Goal: Transaction & Acquisition: Purchase product/service

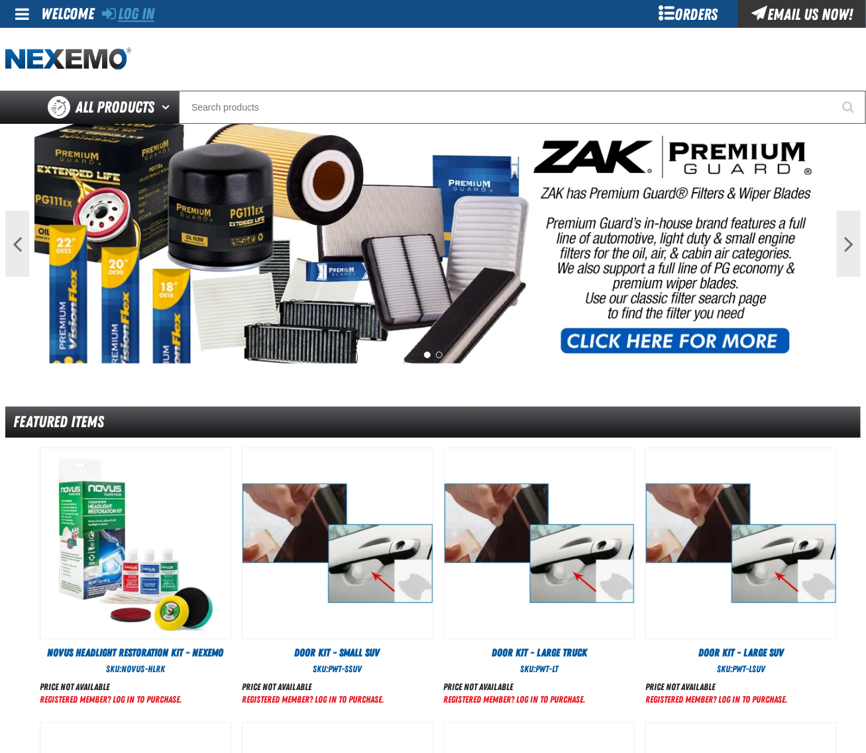
click at [148, 13] on link "Log In" at bounding box center [128, 14] width 52 height 19
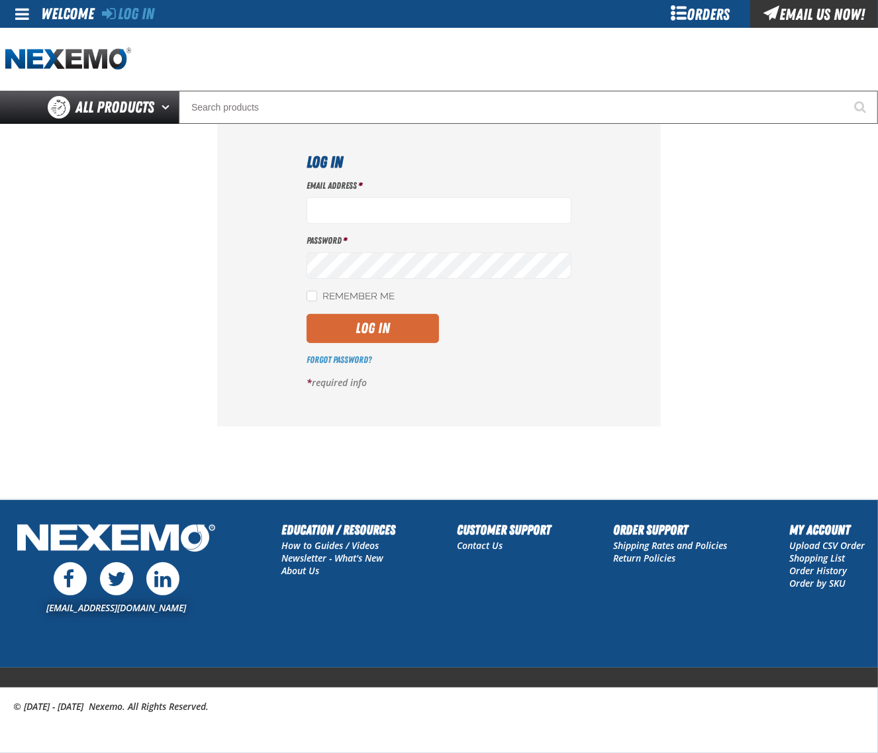
type input "[EMAIL_ADDRESS][DOMAIN_NAME]"
click at [403, 323] on button "Log In" at bounding box center [373, 328] width 132 height 29
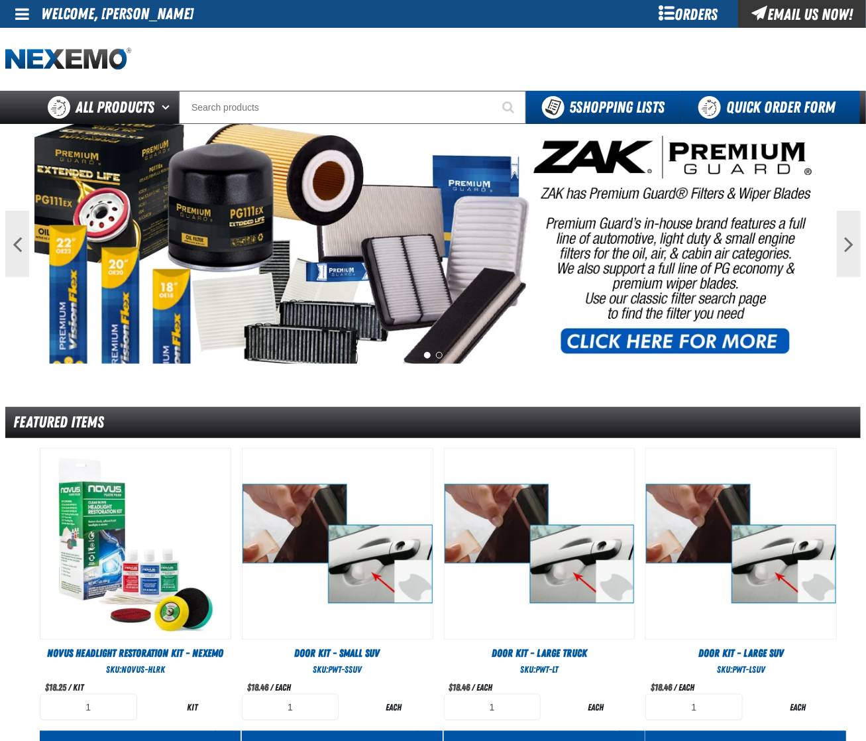
click at [743, 109] on link "Quick Order Form" at bounding box center [770, 107] width 180 height 33
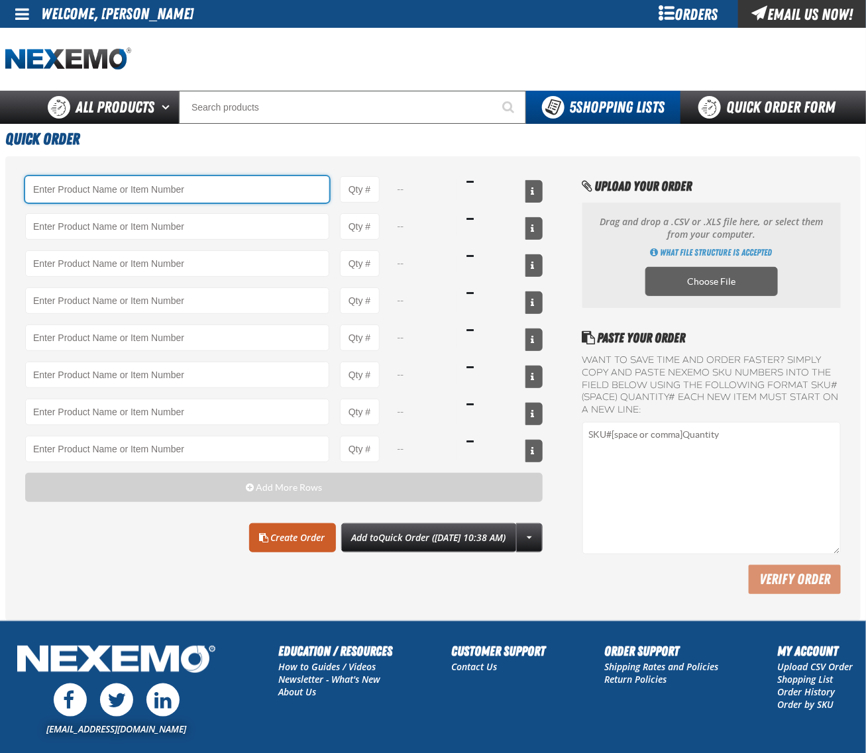
click at [203, 189] on input "Product" at bounding box center [177, 189] width 304 height 26
paste input "BK100C"
type input "BK100C - DOT 3 Brake Fluid Cleaner Kit - ZAK Products (6 Kits per Case)"
type input "1"
select select "kit"
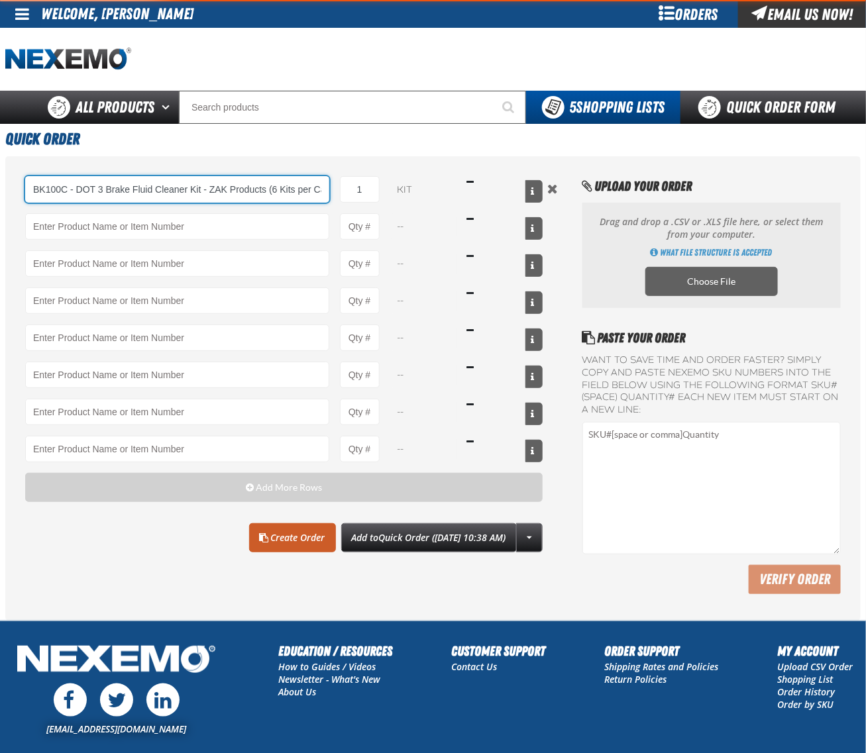
type input "BK100C - DOT 3 Brake Fluid Cleaner Kit - ZAK Products (6 Kits per Case)"
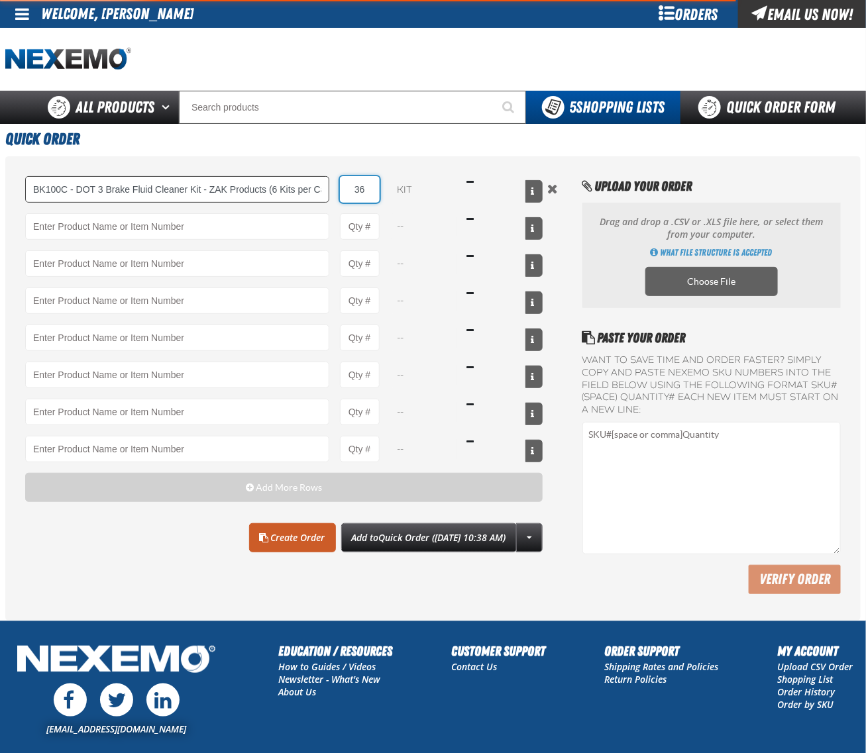
type input "36"
type input "BK100C - DOT 3 Brake Fluid Cleaner Kit - ZAK Products (6 Kits per Case)"
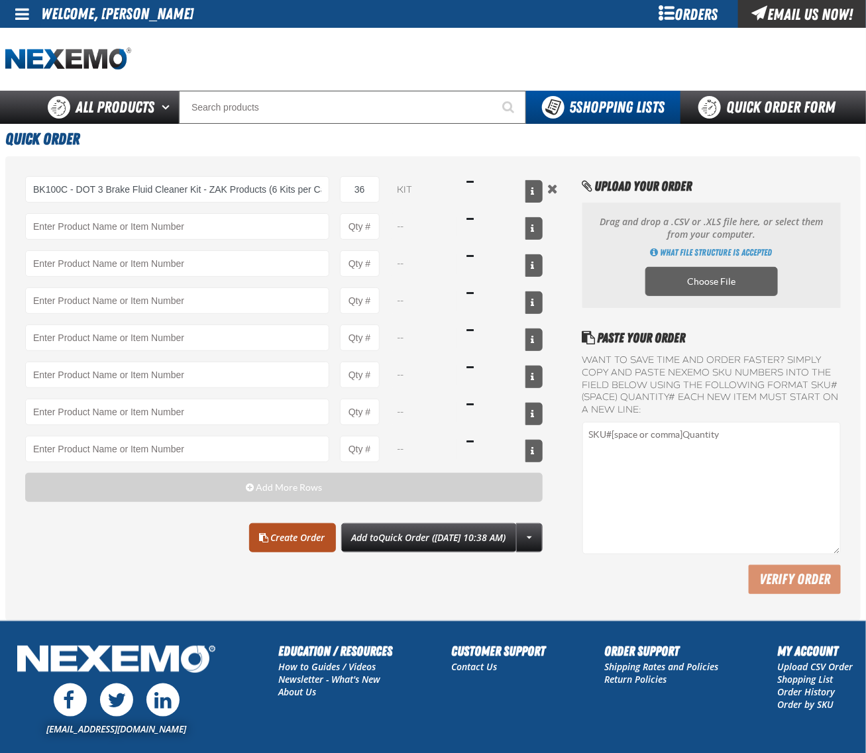
click at [293, 542] on link "Create Order" at bounding box center [292, 537] width 87 height 29
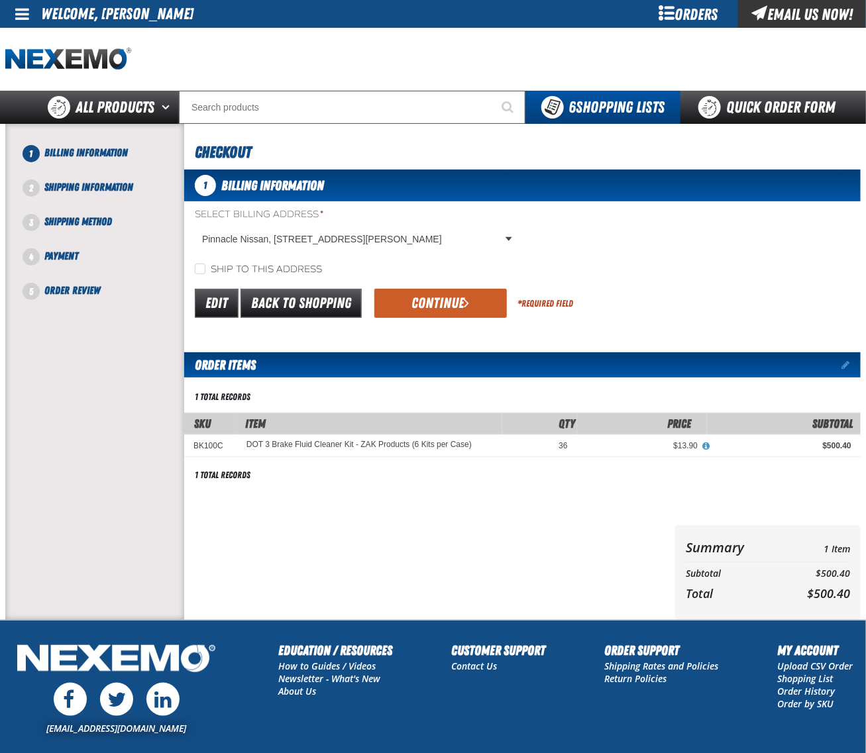
click at [215, 266] on label "Ship to this address" at bounding box center [258, 270] width 127 height 13
click at [205, 266] on input "Ship to this address" at bounding box center [200, 269] width 11 height 11
checkbox input "true"
click at [403, 299] on button "Continue" at bounding box center [440, 303] width 132 height 29
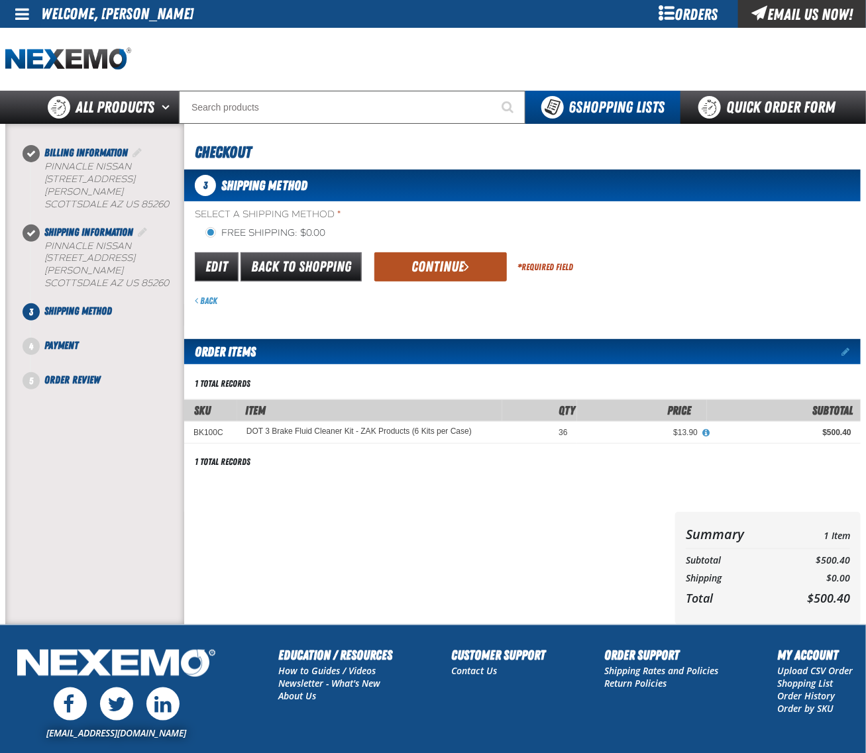
click at [435, 270] on button "Continue" at bounding box center [440, 266] width 132 height 29
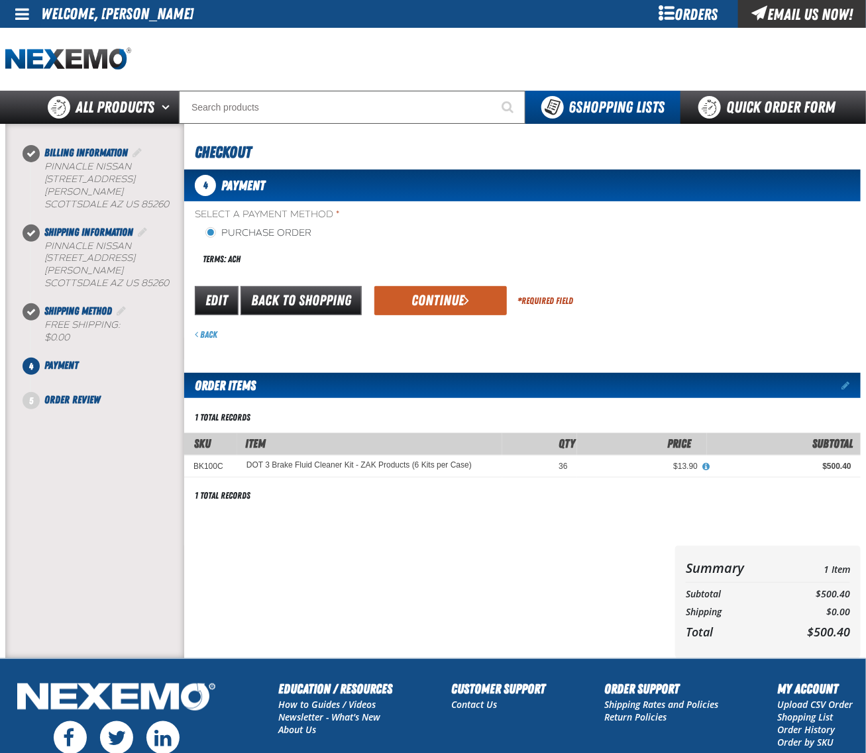
click at [435, 282] on div "Select a Payment Method * Purchase Order Terms: ACH payment_term_4 *" at bounding box center [522, 274] width 676 height 132
click at [435, 295] on button "Continue" at bounding box center [440, 300] width 132 height 29
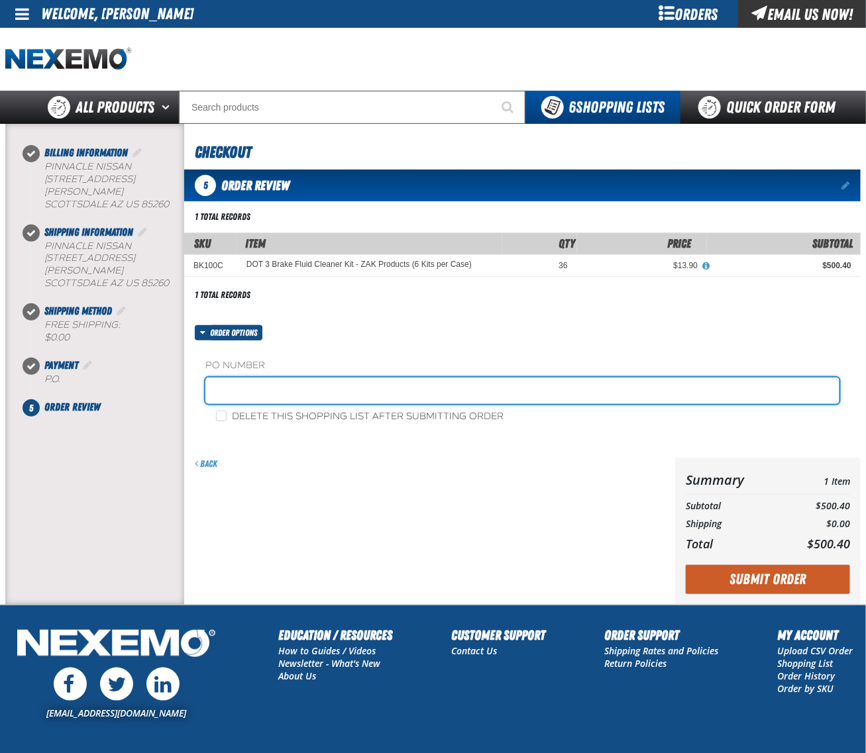
click at [358, 378] on input "text" at bounding box center [522, 391] width 634 height 26
type input "0825CHEM"
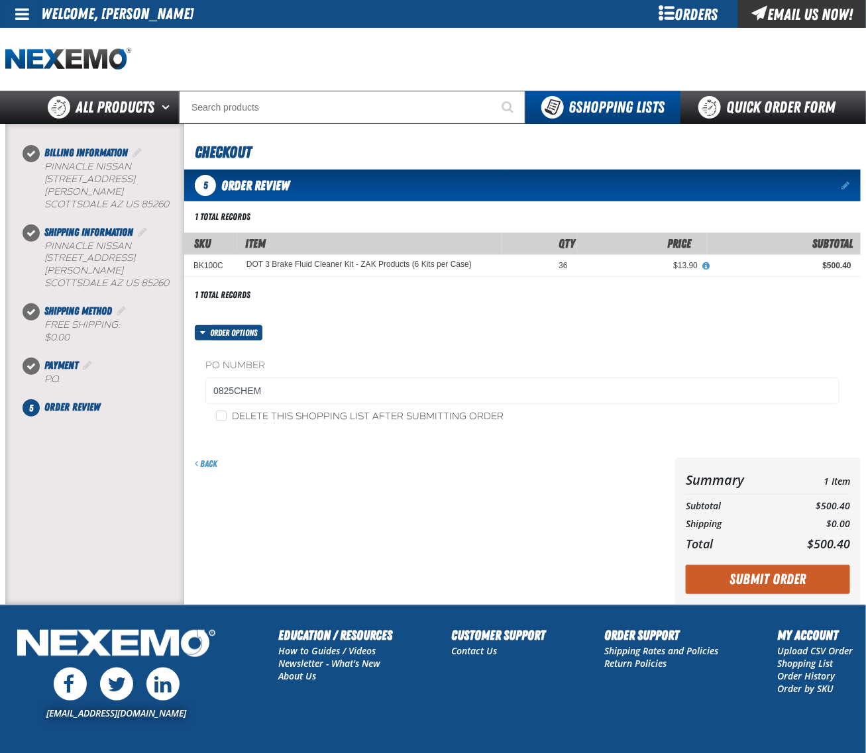
click at [231, 419] on label "Delete this shopping list after submitting order" at bounding box center [360, 417] width 288 height 13
click at [227, 419] on input "Delete this shopping list after submitting order" at bounding box center [221, 416] width 11 height 11
checkbox input "true"
click at [770, 576] on button "Submit Order" at bounding box center [768, 579] width 164 height 29
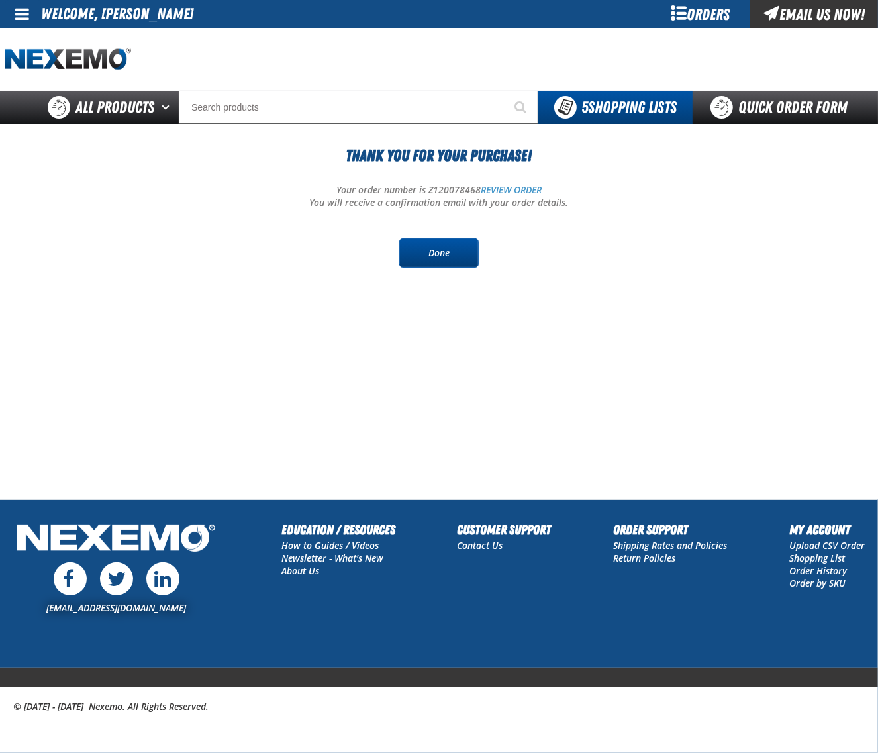
click at [405, 247] on link "Done" at bounding box center [438, 252] width 79 height 29
